Goal: Information Seeking & Learning: Learn about a topic

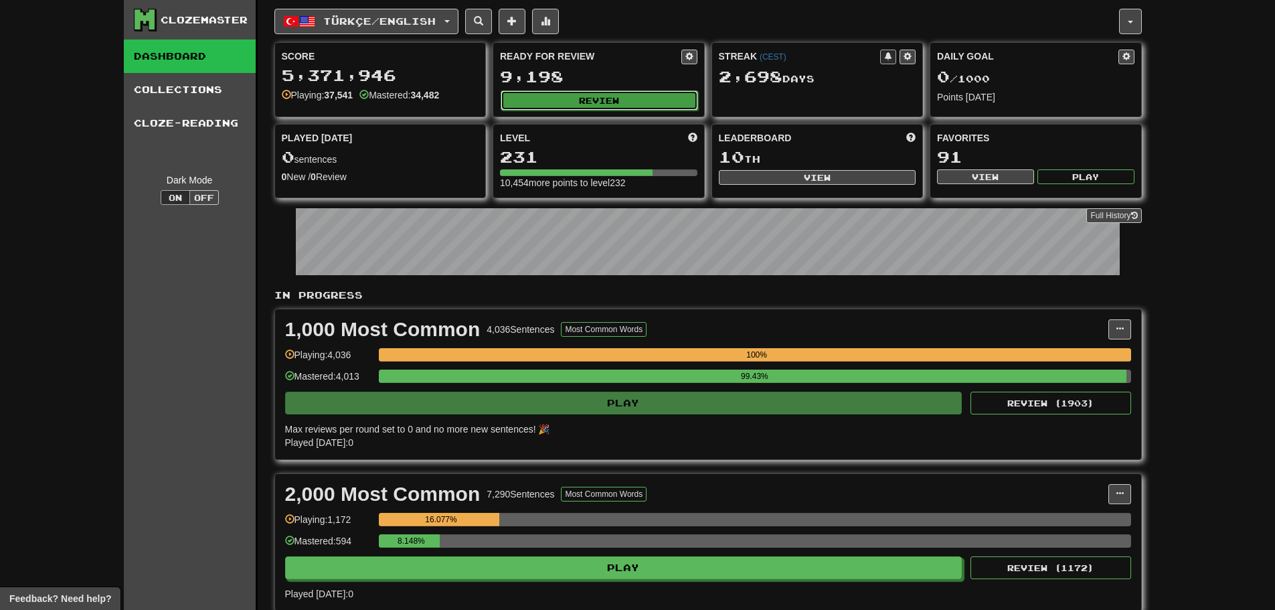
click at [562, 103] on button "Review" at bounding box center [600, 100] width 198 height 20
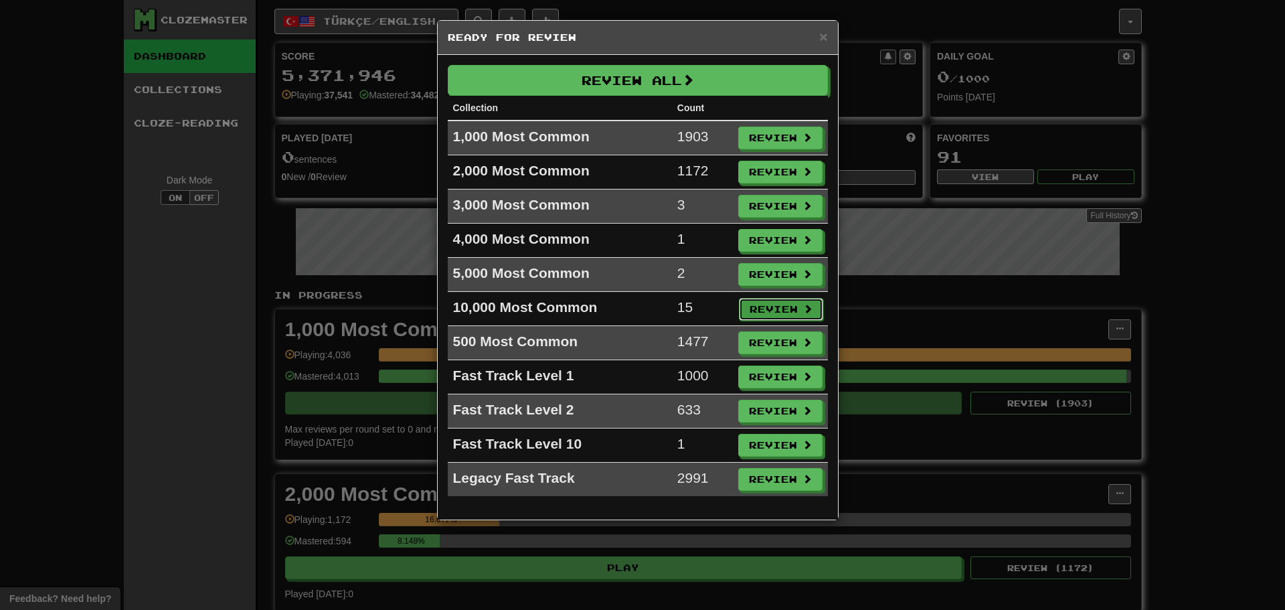
click at [785, 302] on button "Review" at bounding box center [781, 309] width 84 height 23
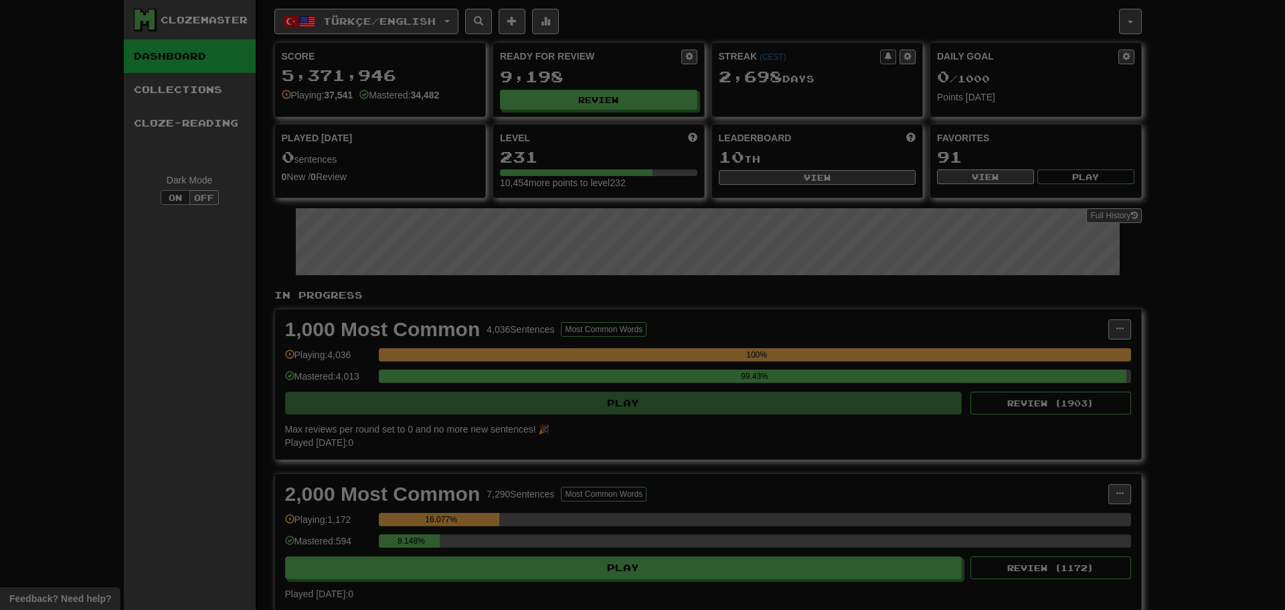
select select "********"
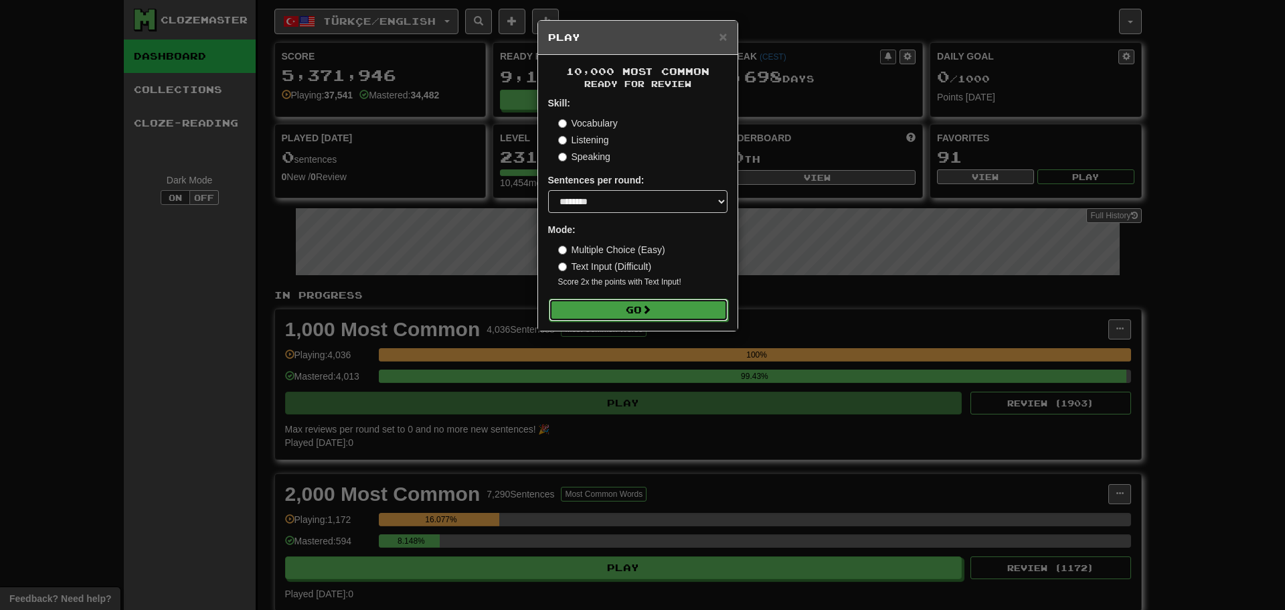
click at [639, 305] on button "Go" at bounding box center [638, 310] width 179 height 23
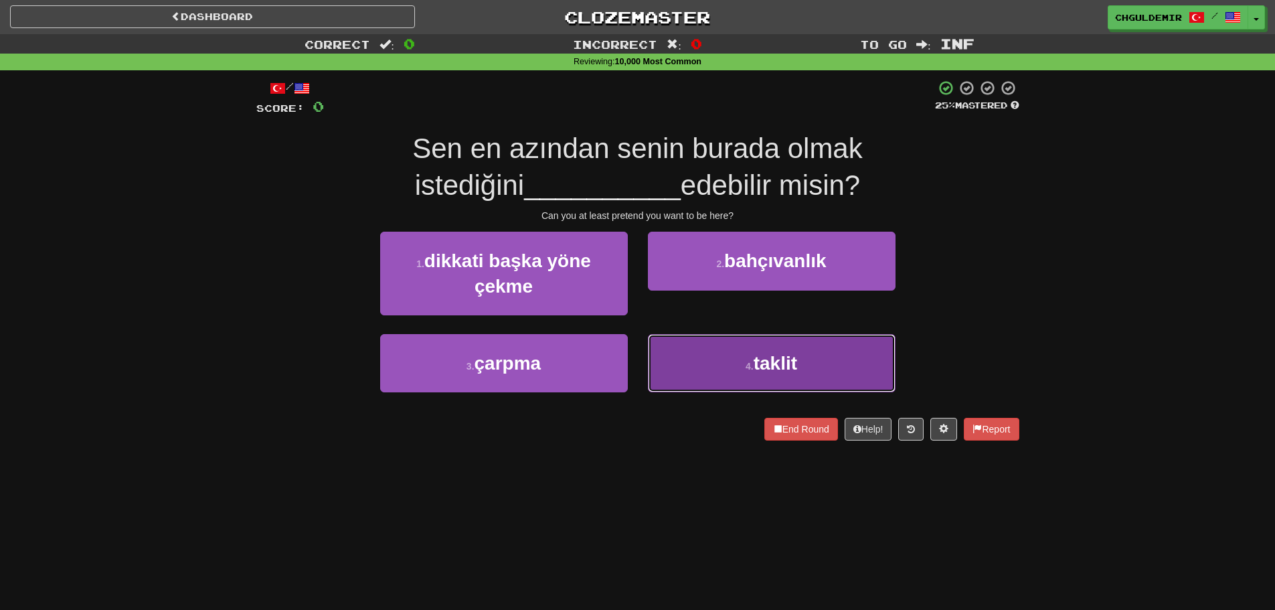
click at [711, 353] on button "4 . taklit" at bounding box center [772, 363] width 248 height 58
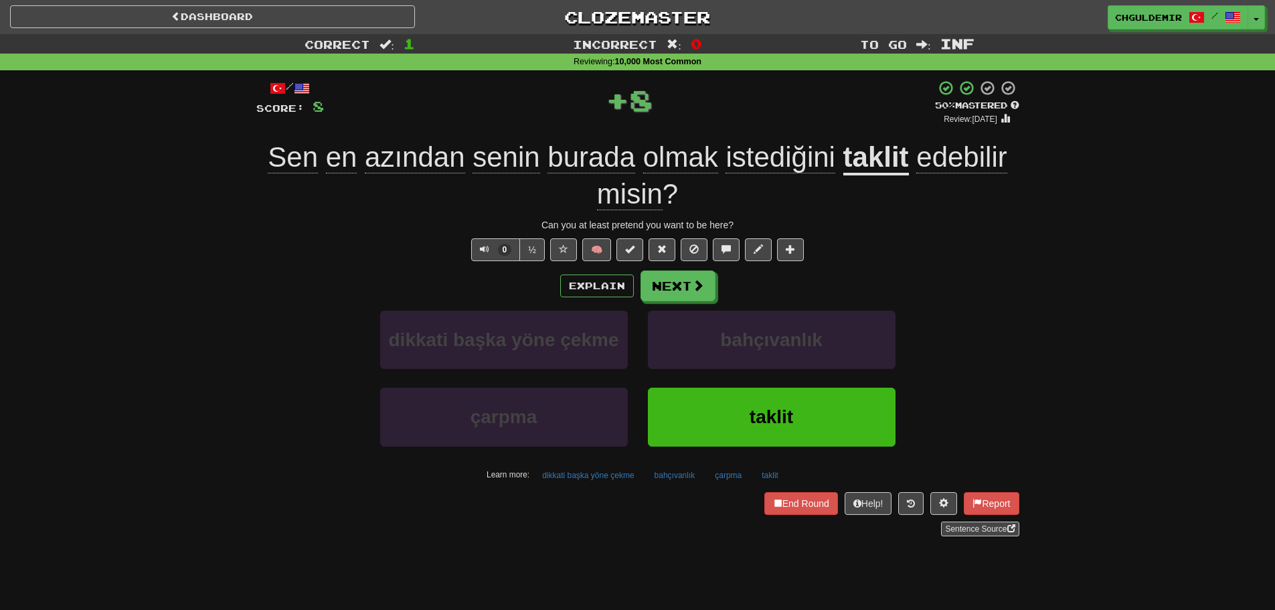
click at [704, 307] on div "Explain Next dikkati başka yöne çekme bahçıvanlık çarpma taklit Learn more: dik…" at bounding box center [637, 377] width 763 height 215
click at [693, 291] on span at bounding box center [699, 286] width 12 height 12
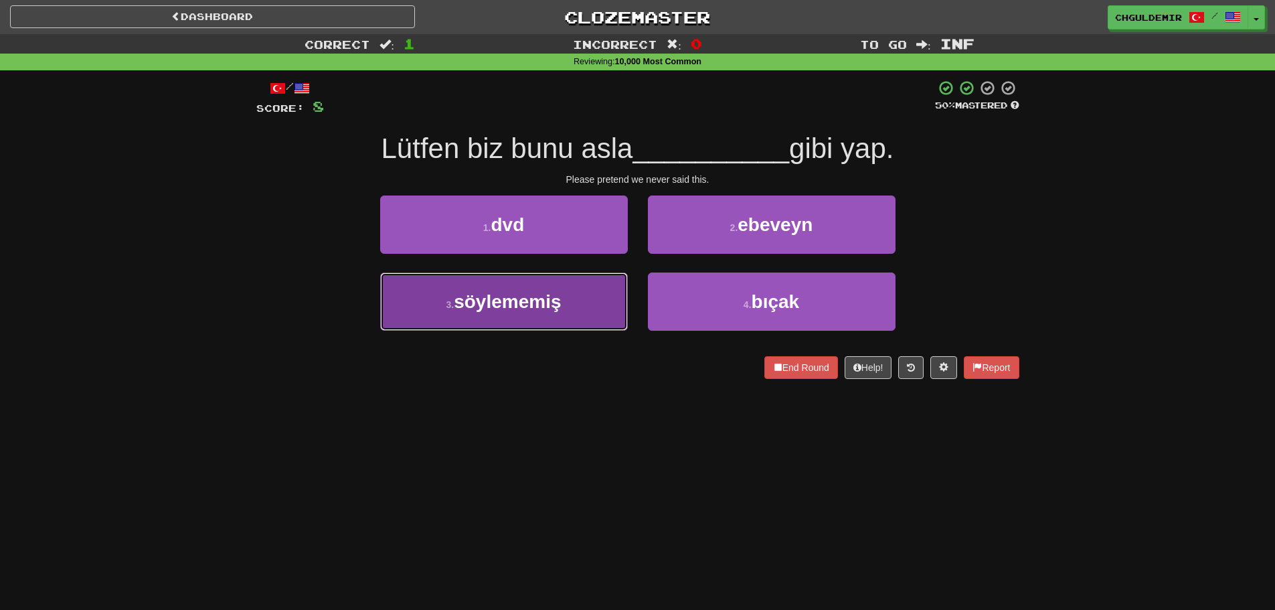
click at [594, 300] on button "3 . söylememiş" at bounding box center [504, 301] width 248 height 58
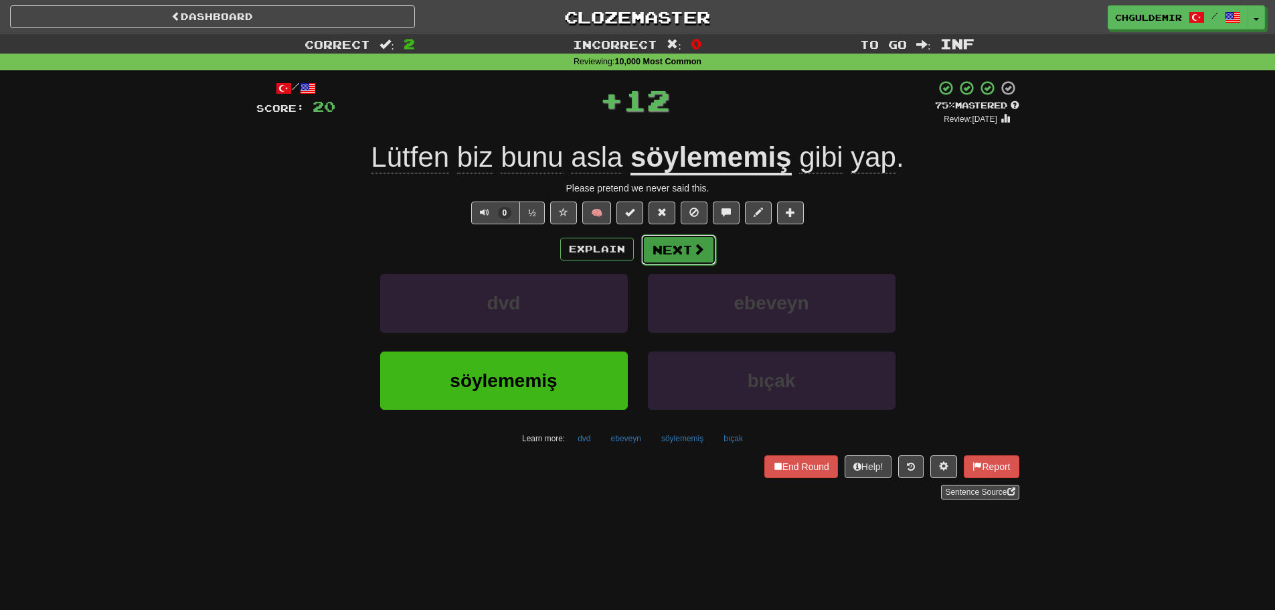
click at [670, 249] on button "Next" at bounding box center [678, 249] width 75 height 31
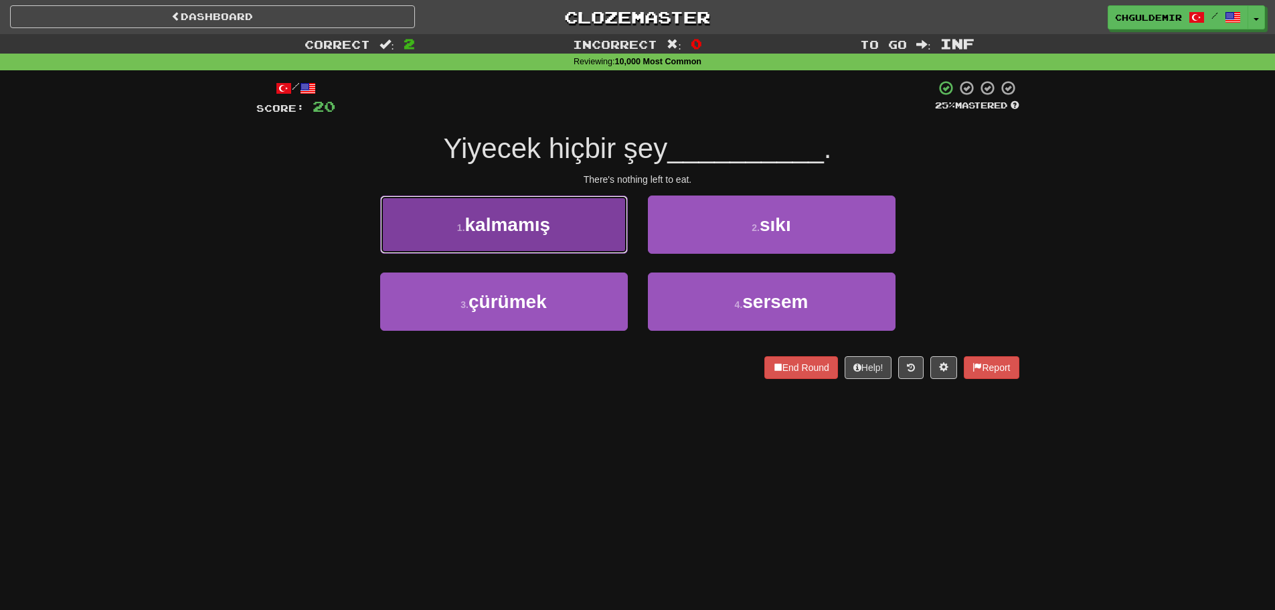
click at [560, 238] on button "1 . kalmamış" at bounding box center [504, 225] width 248 height 58
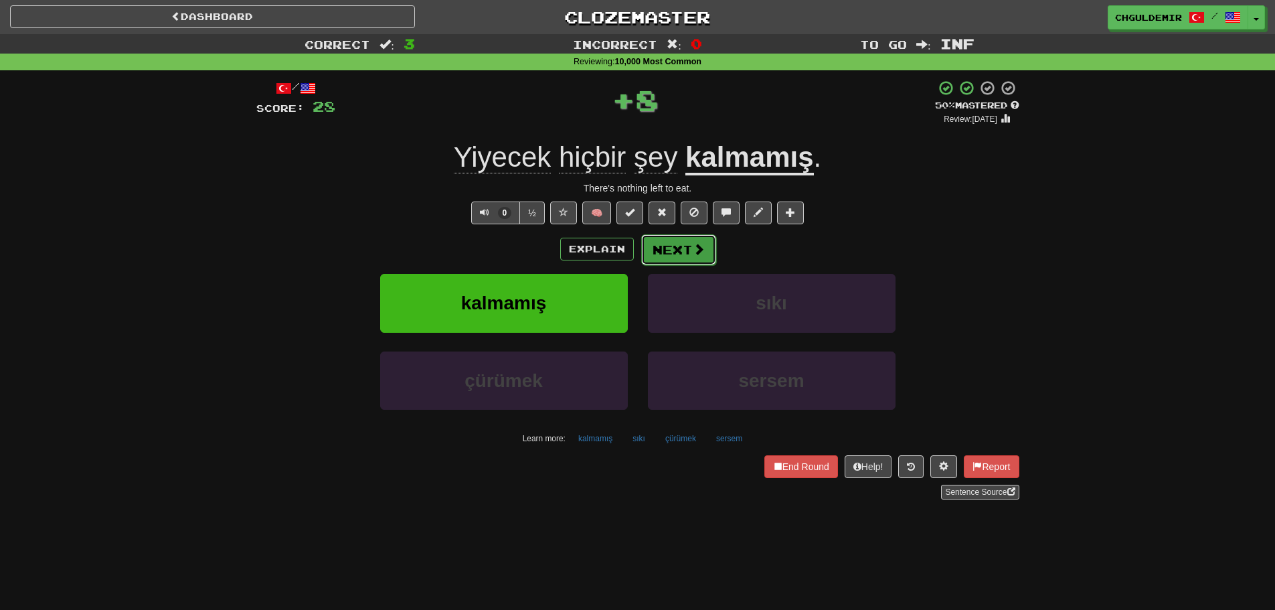
click at [661, 248] on button "Next" at bounding box center [678, 249] width 75 height 31
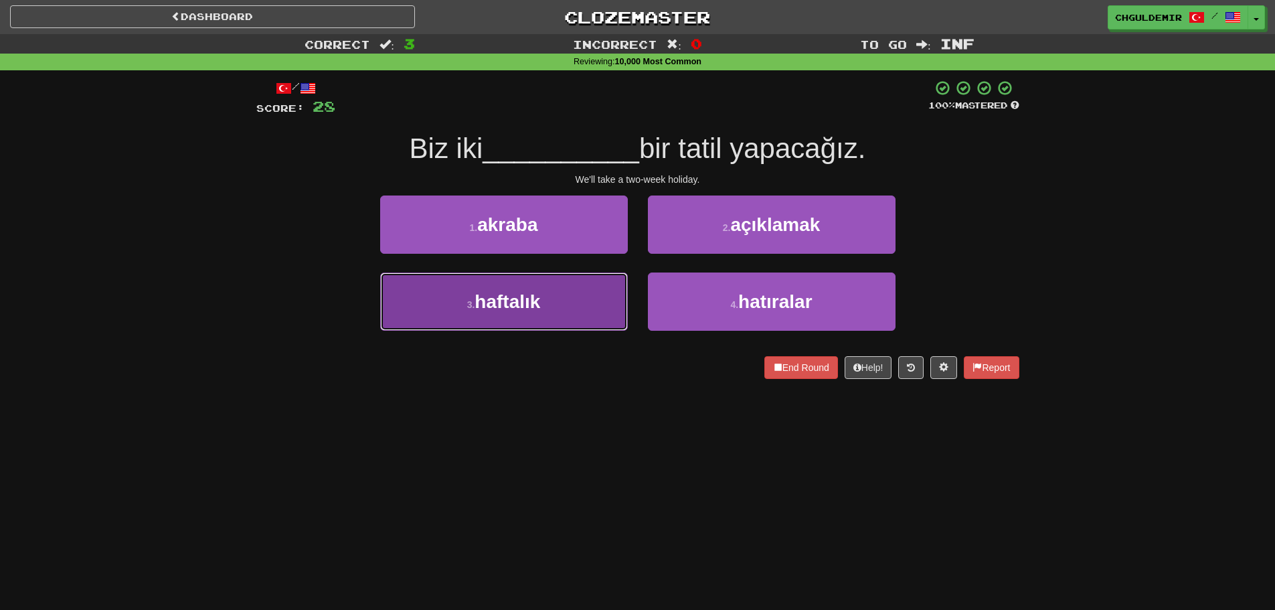
click at [594, 283] on button "3 . haftalık" at bounding box center [504, 301] width 248 height 58
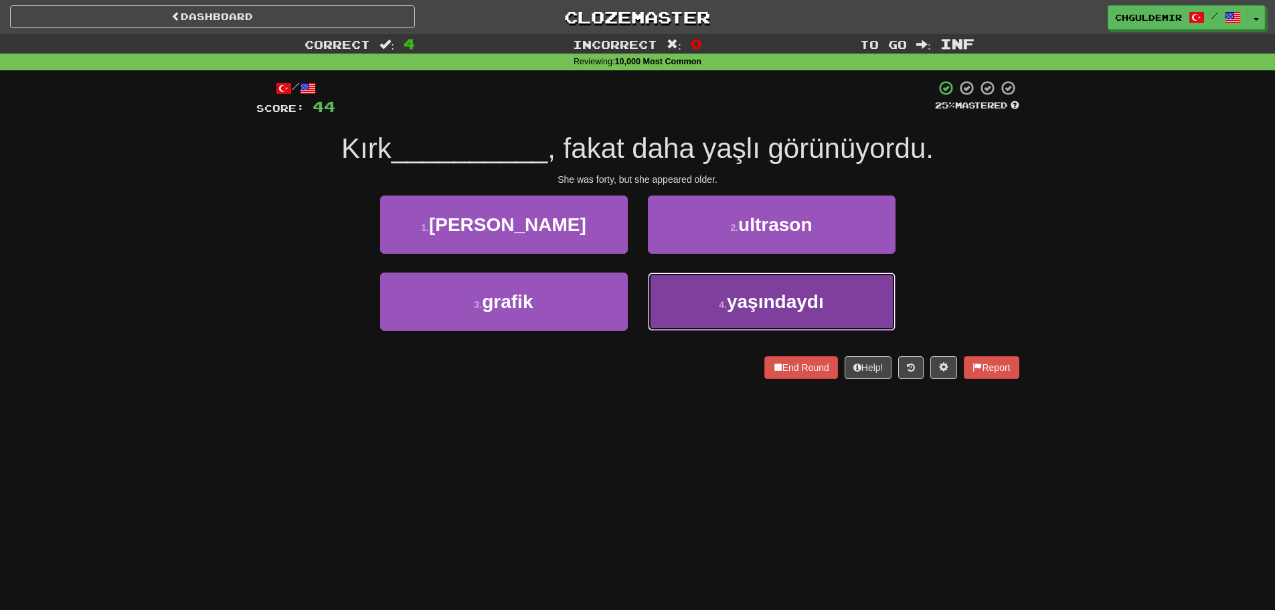
click at [767, 299] on span "yaşındaydı" at bounding box center [775, 301] width 97 height 21
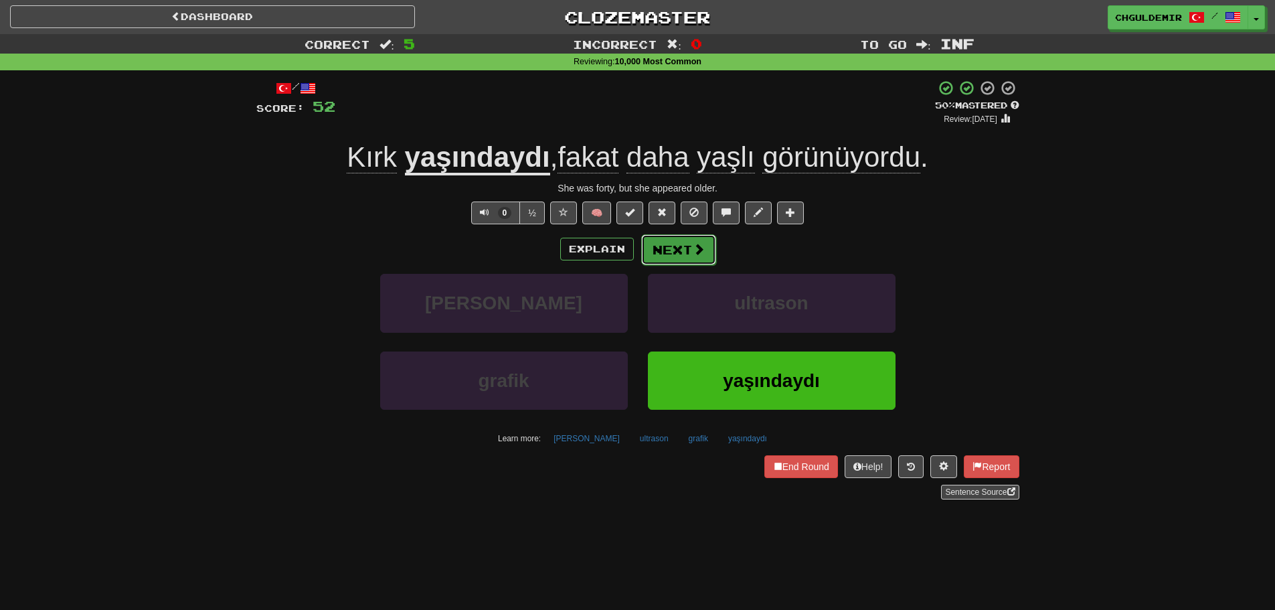
click at [700, 250] on span at bounding box center [699, 249] width 12 height 12
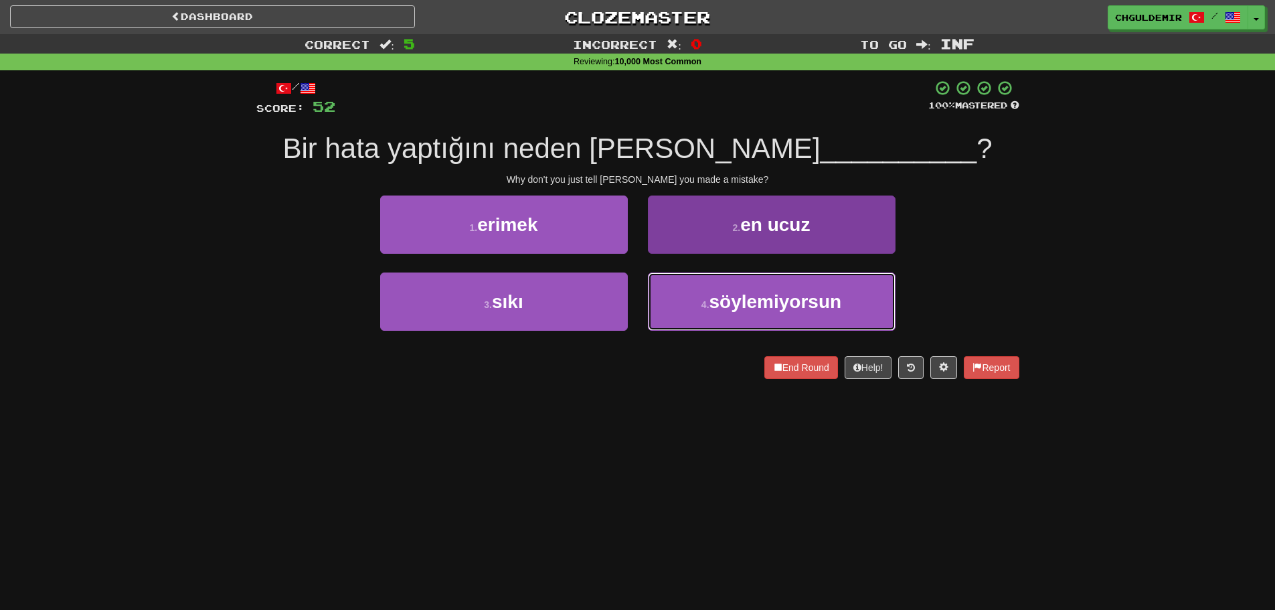
click at [732, 290] on button "4 . söylemiyorsun" at bounding box center [772, 301] width 248 height 58
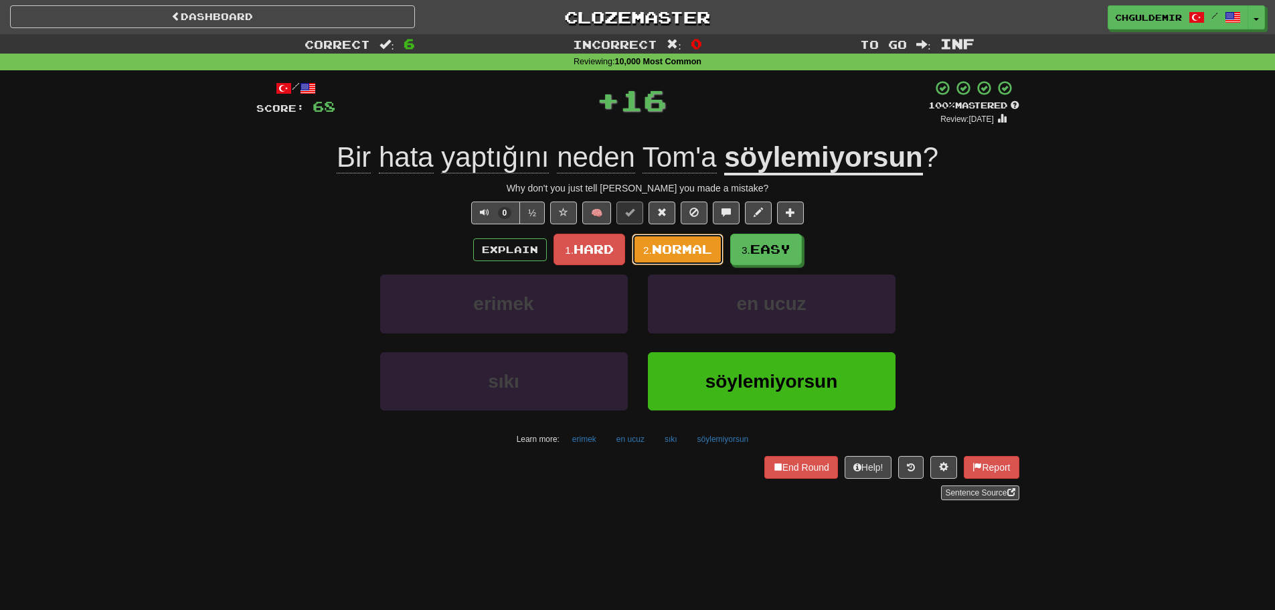
click at [696, 257] on button "2. Normal" at bounding box center [678, 249] width 92 height 31
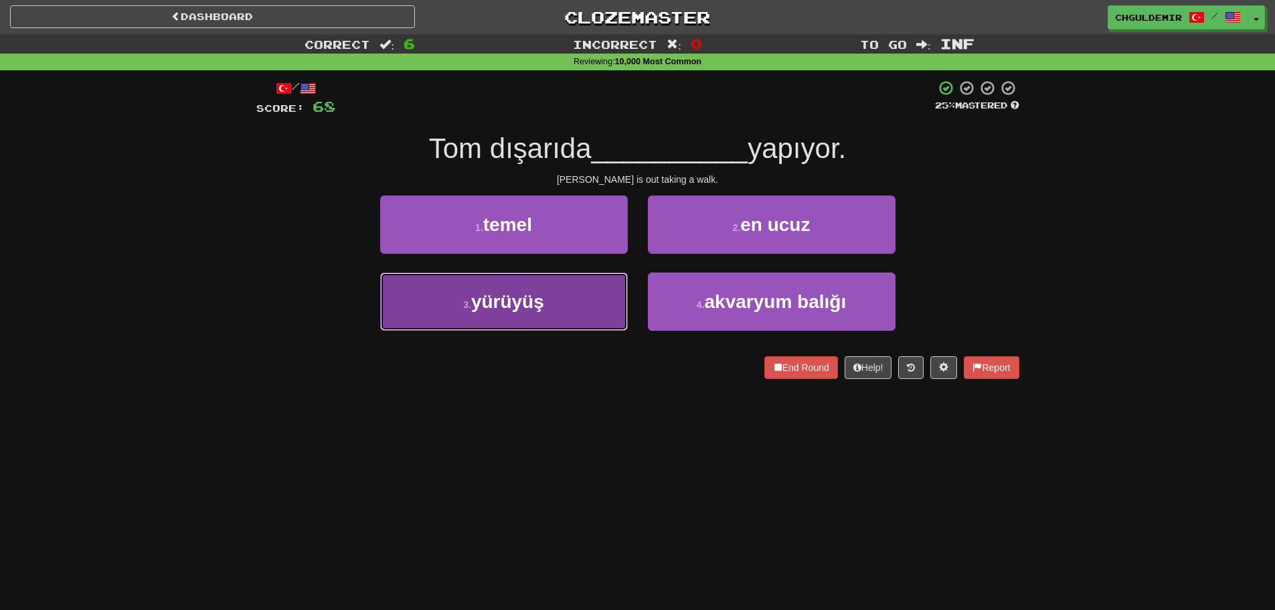
click at [563, 287] on button "3 . yürüyüş" at bounding box center [504, 301] width 248 height 58
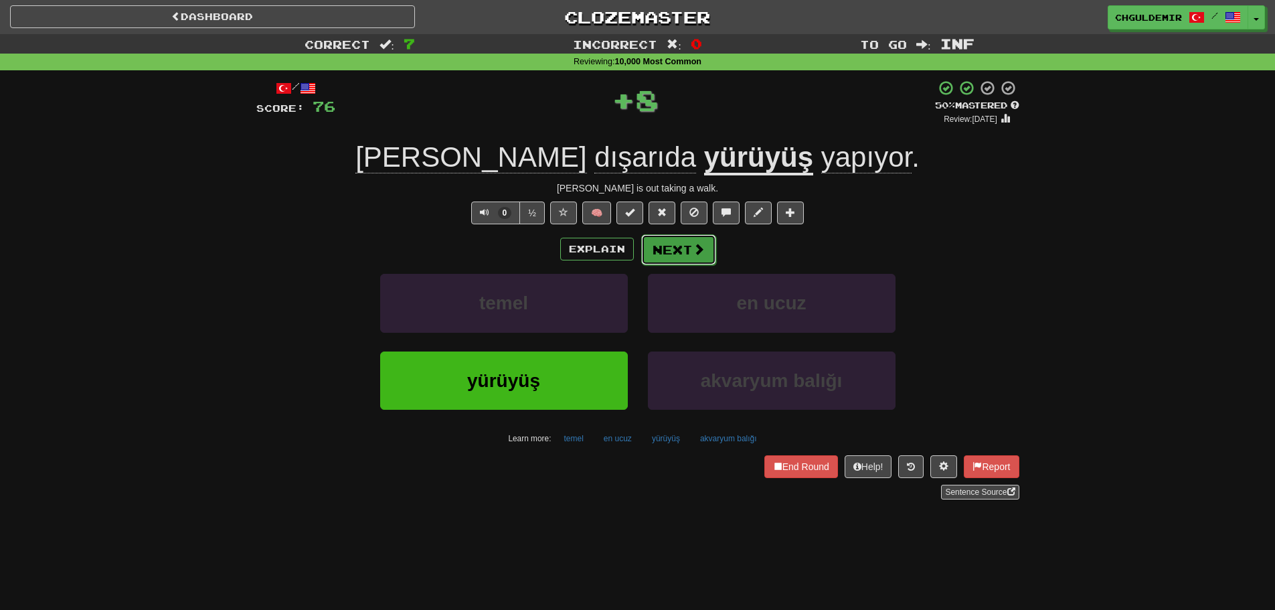
click at [678, 250] on button "Next" at bounding box center [678, 249] width 75 height 31
